Goal: Information Seeking & Learning: Learn about a topic

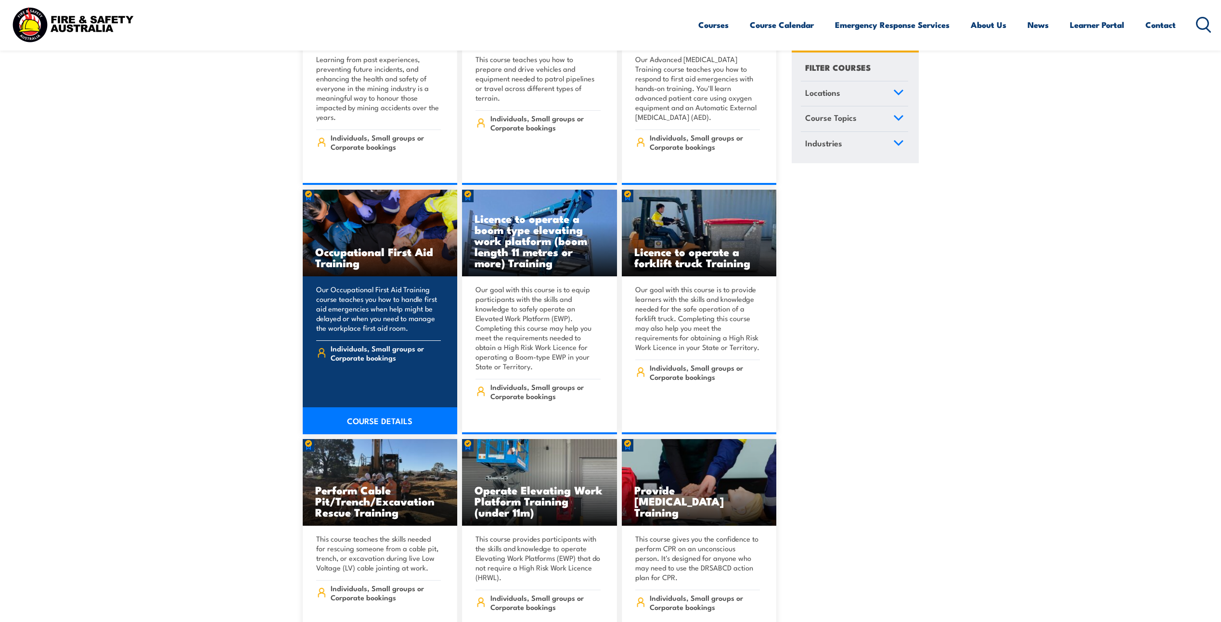
scroll to position [6353, 0]
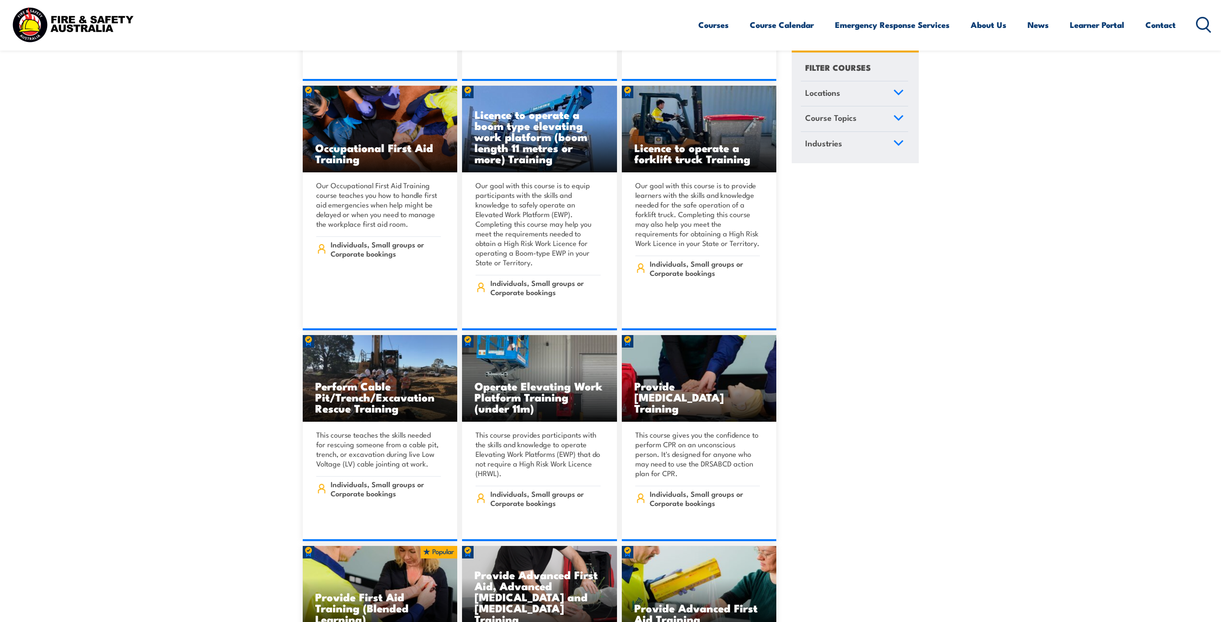
click at [901, 116] on icon at bounding box center [898, 118] width 11 height 7
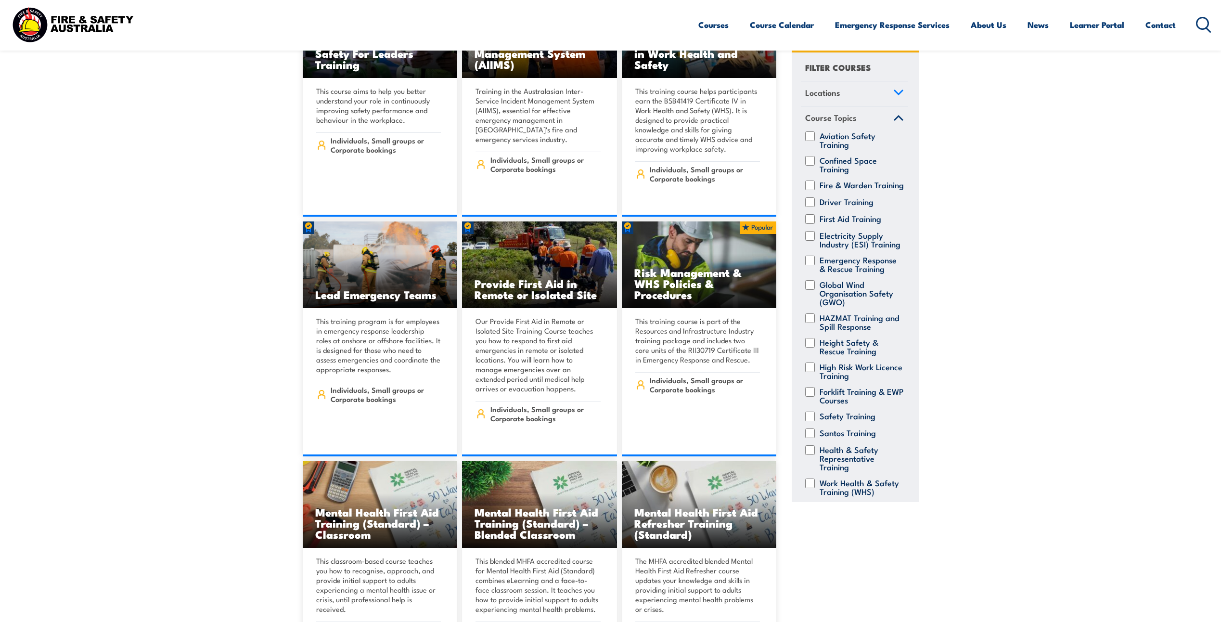
scroll to position [5391, 0]
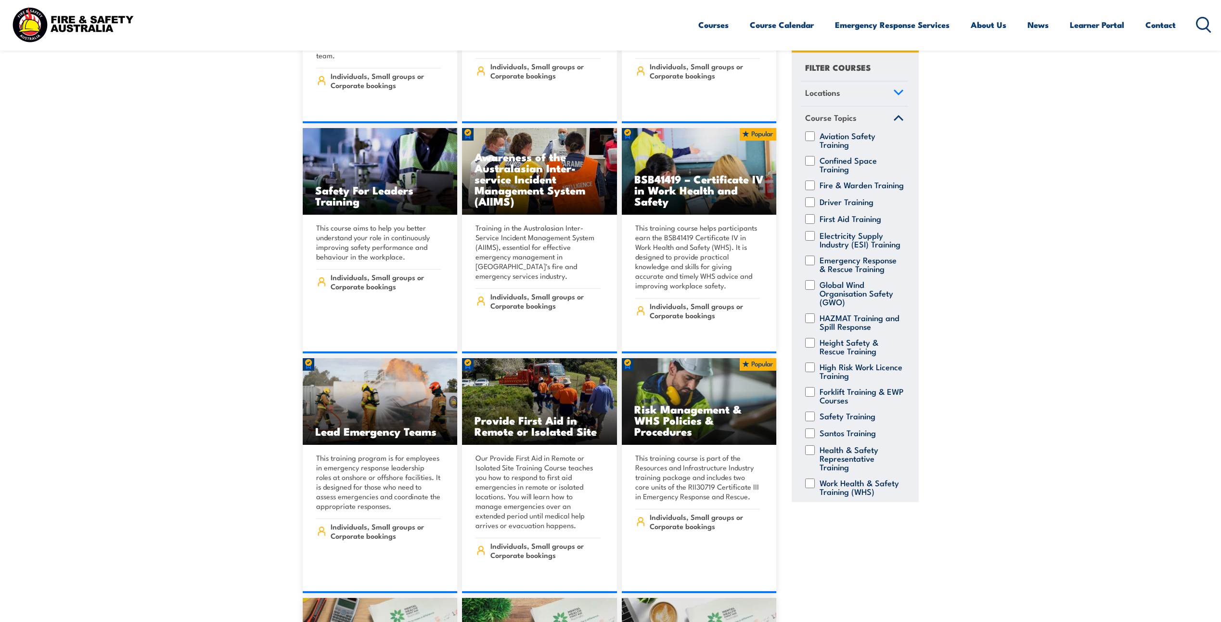
click at [1205, 26] on icon at bounding box center [1203, 25] width 15 height 16
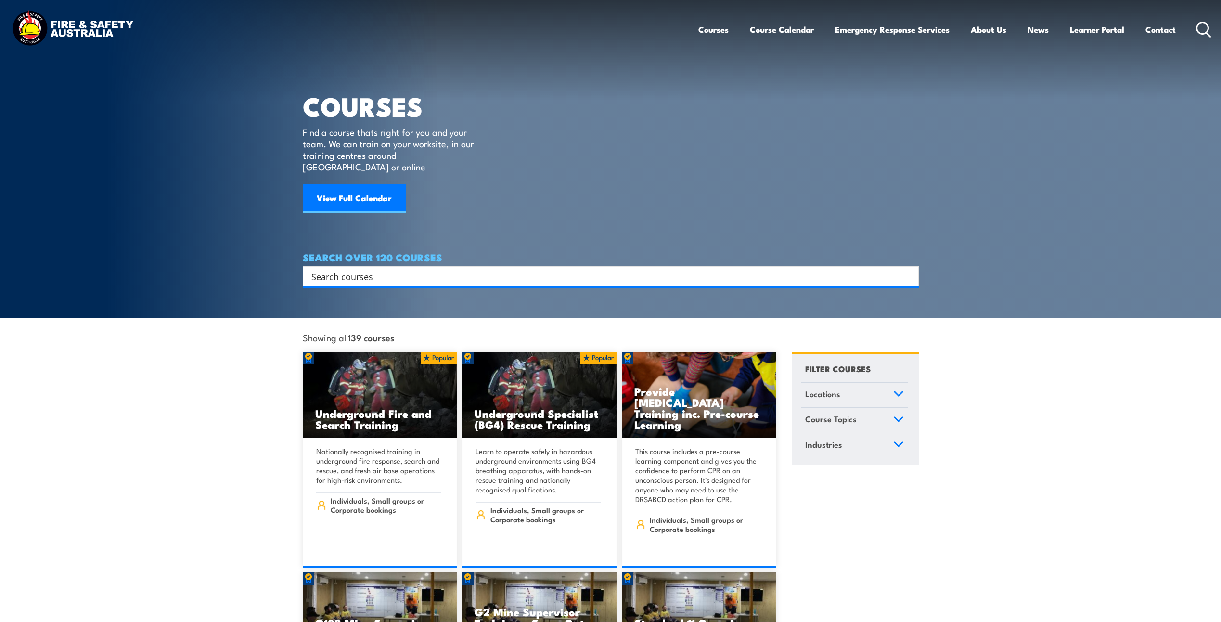
click at [346, 269] on input "Search input" at bounding box center [604, 276] width 586 height 14
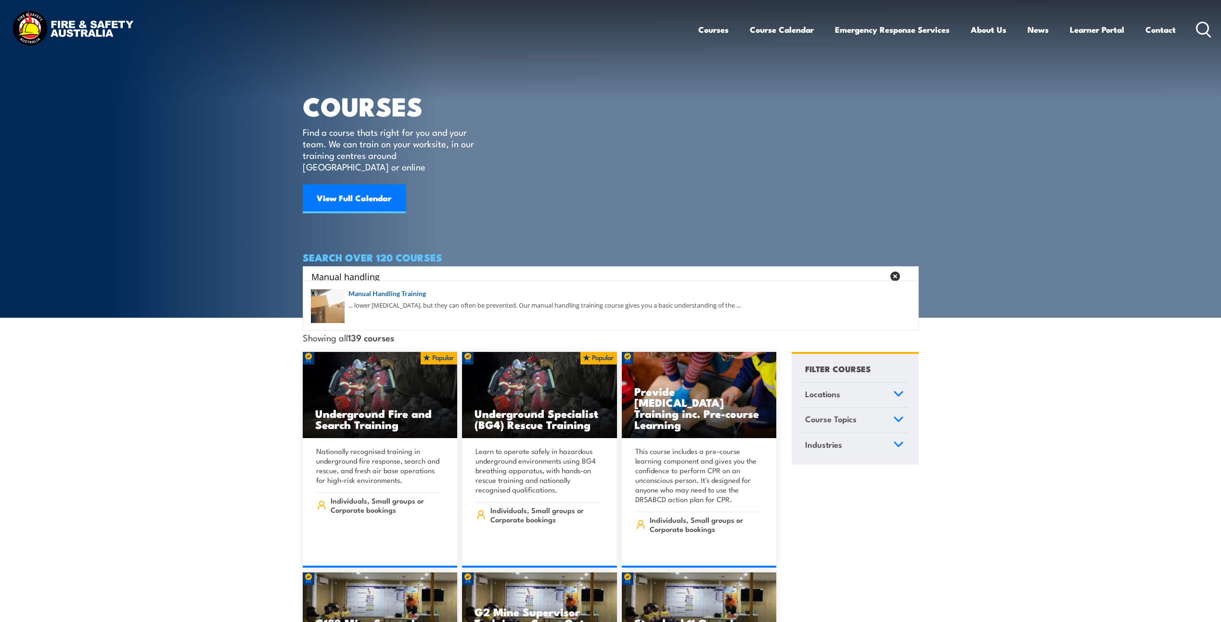
type input "Manual handling"
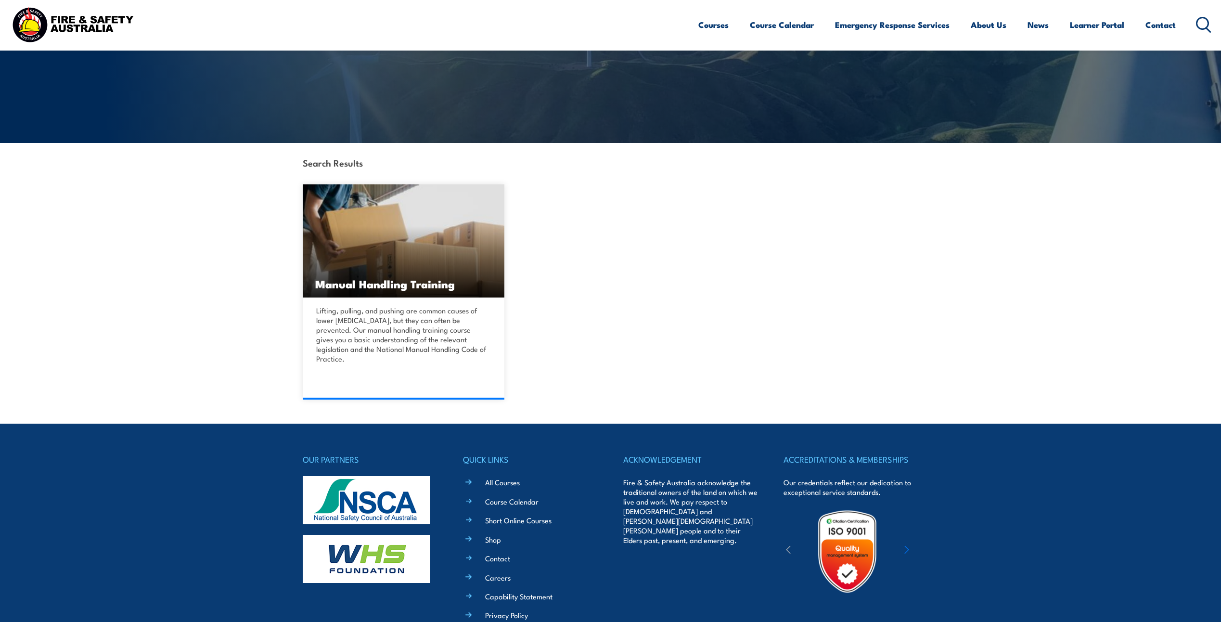
scroll to position [193, 0]
